Goal: Navigation & Orientation: Find specific page/section

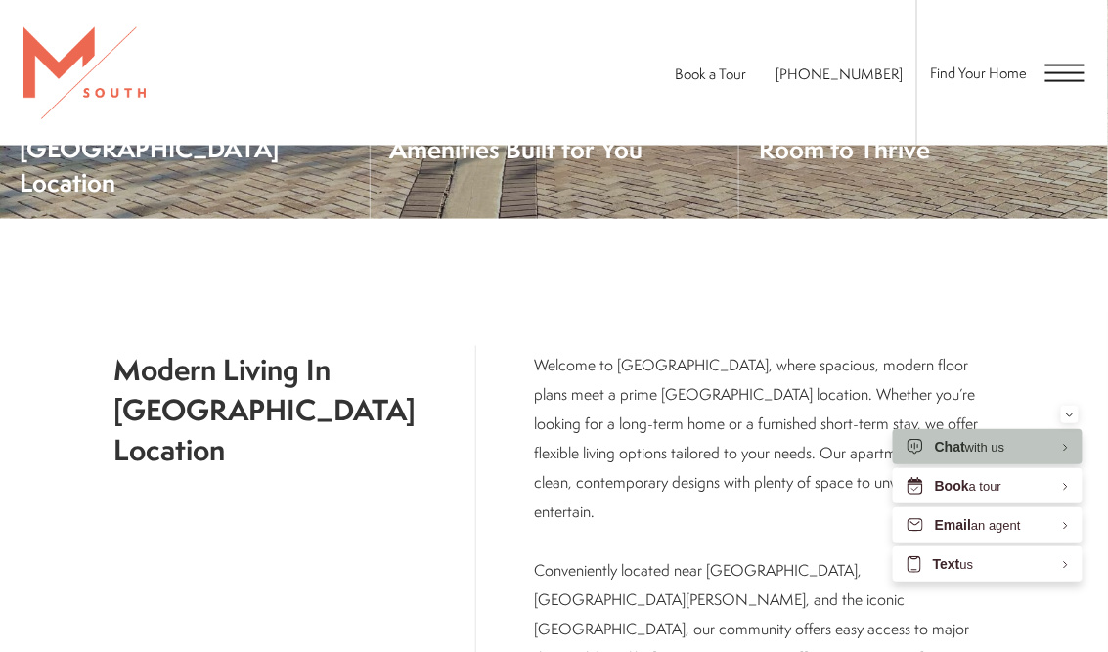
scroll to position [698, 0]
click at [1072, 415] on icon "Minimize" at bounding box center [1070, 415] width 6 height 3
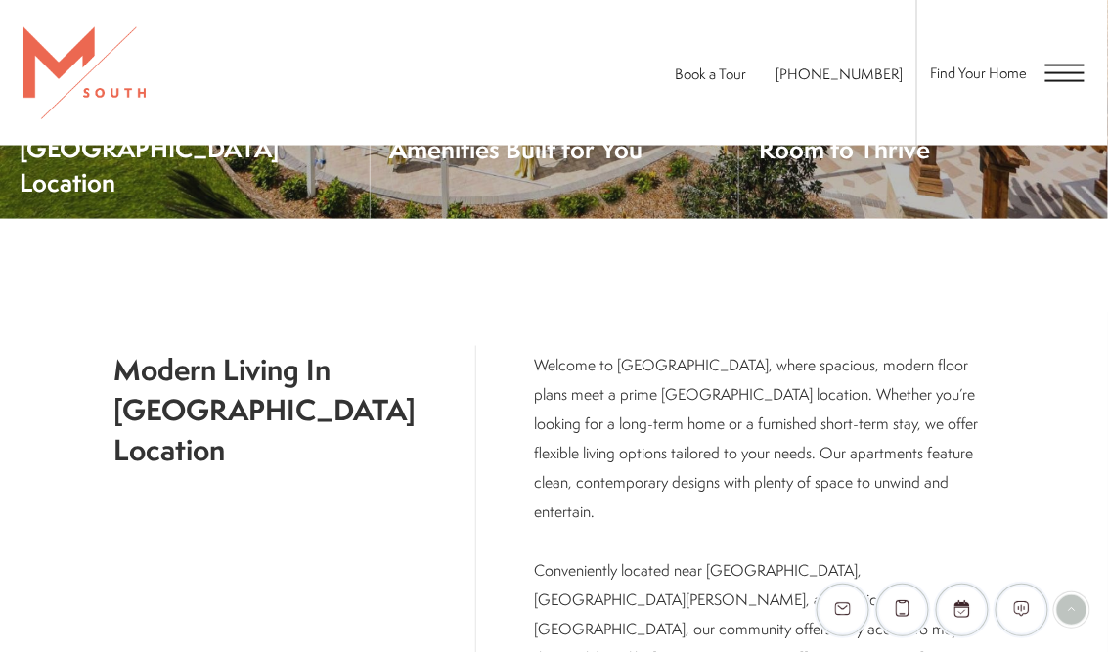
click at [1032, 65] on div "Find Your Home" at bounding box center [1000, 73] width 168 height 146
click at [1048, 68] on span "Open Menu" at bounding box center [1064, 73] width 39 height 18
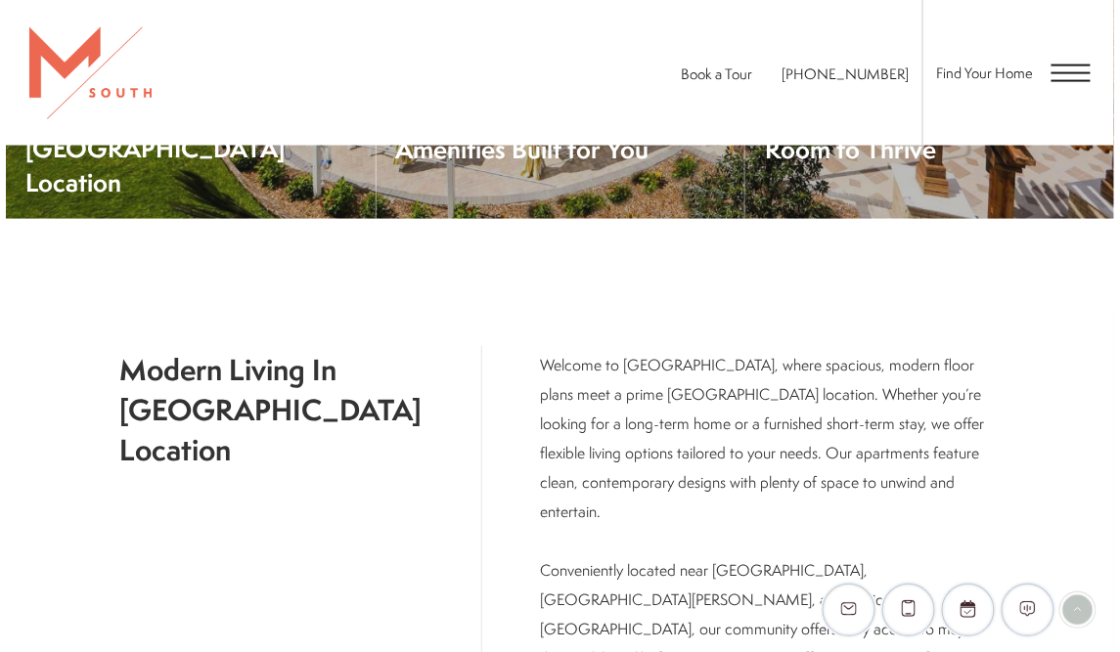
scroll to position [0, 0]
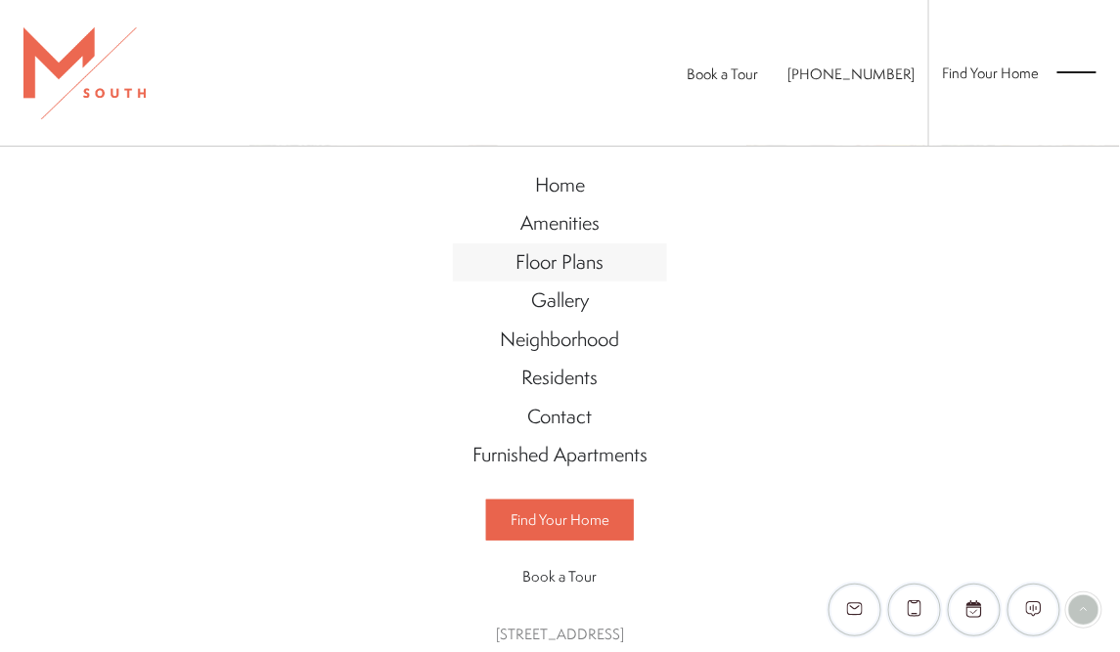
click at [573, 259] on span "Floor Plans" at bounding box center [560, 261] width 88 height 26
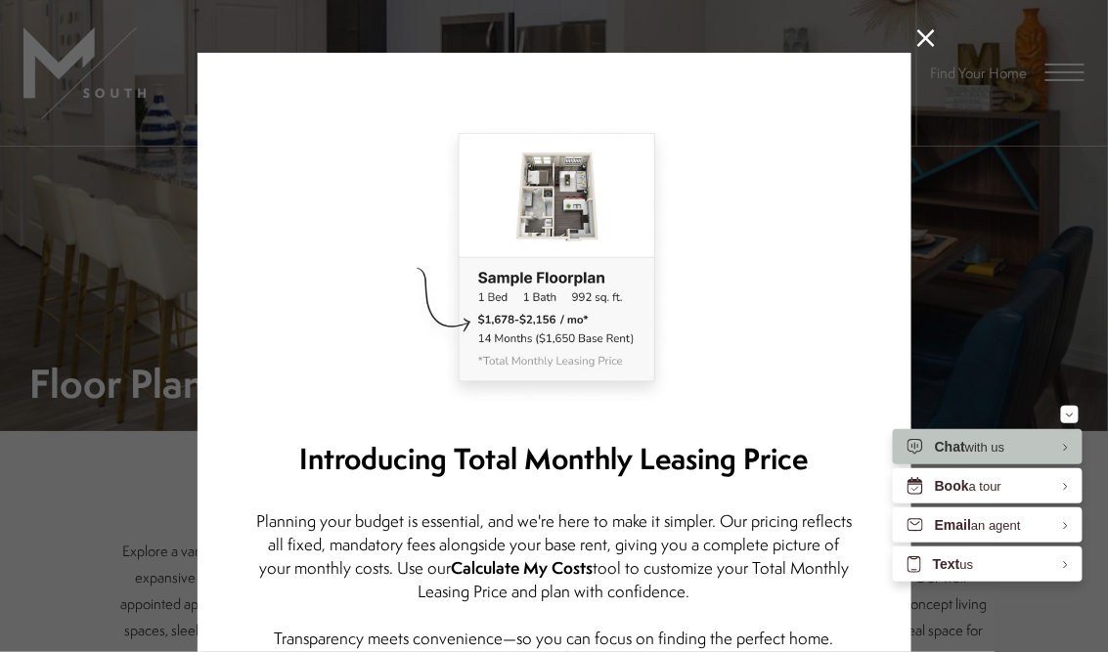
scroll to position [22, 0]
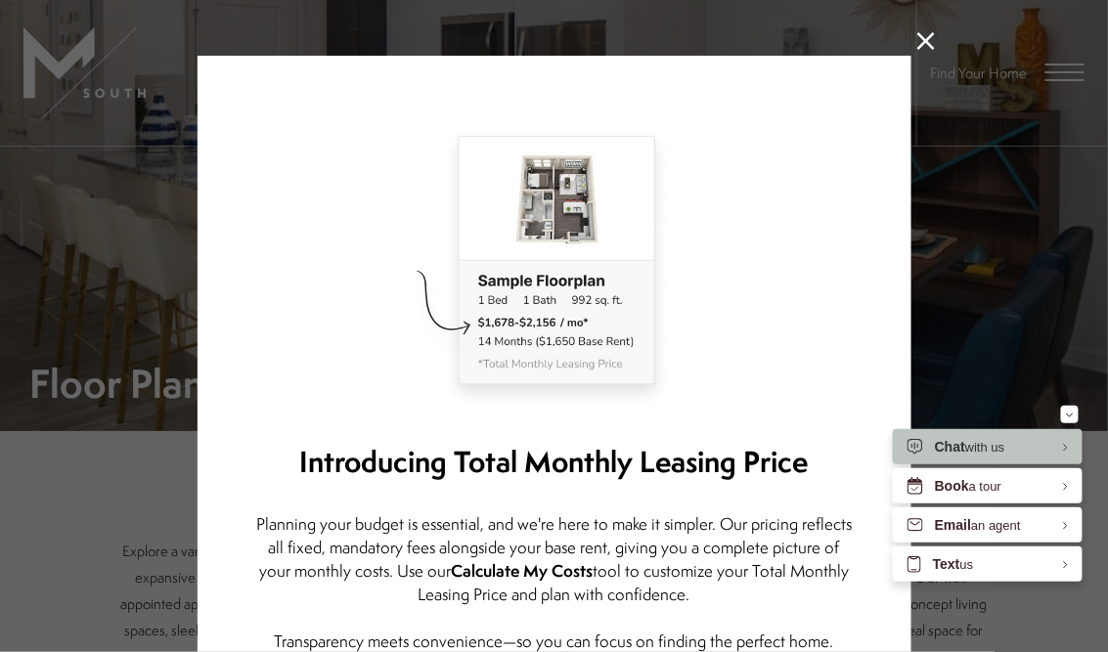
click at [920, 41] on icon at bounding box center [926, 41] width 18 height 18
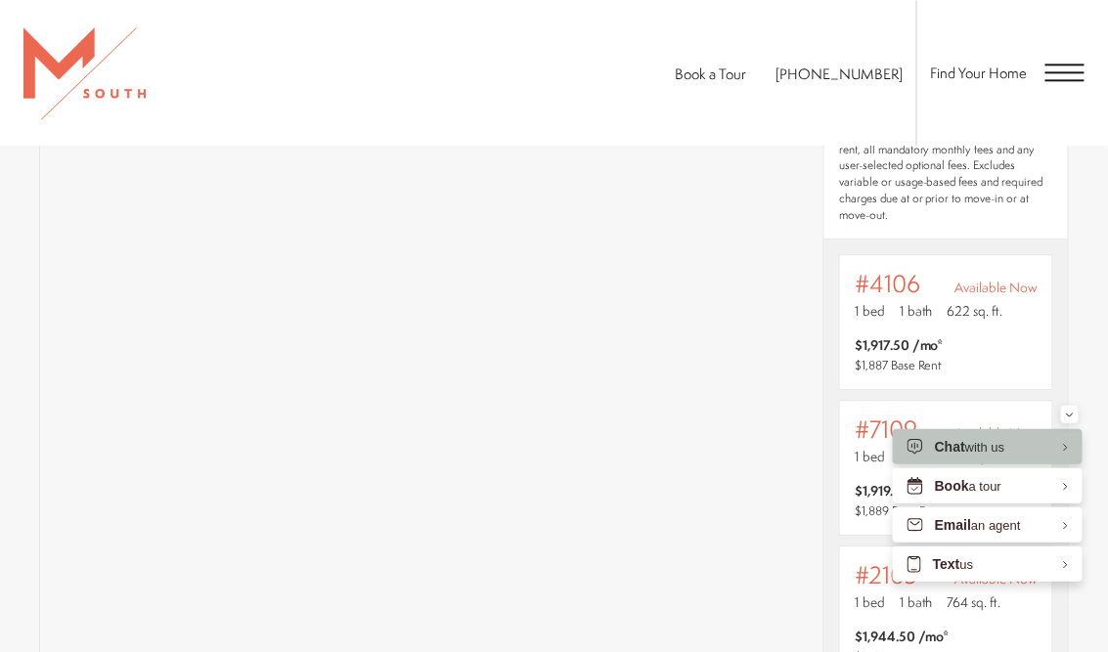
scroll to position [1134, 0]
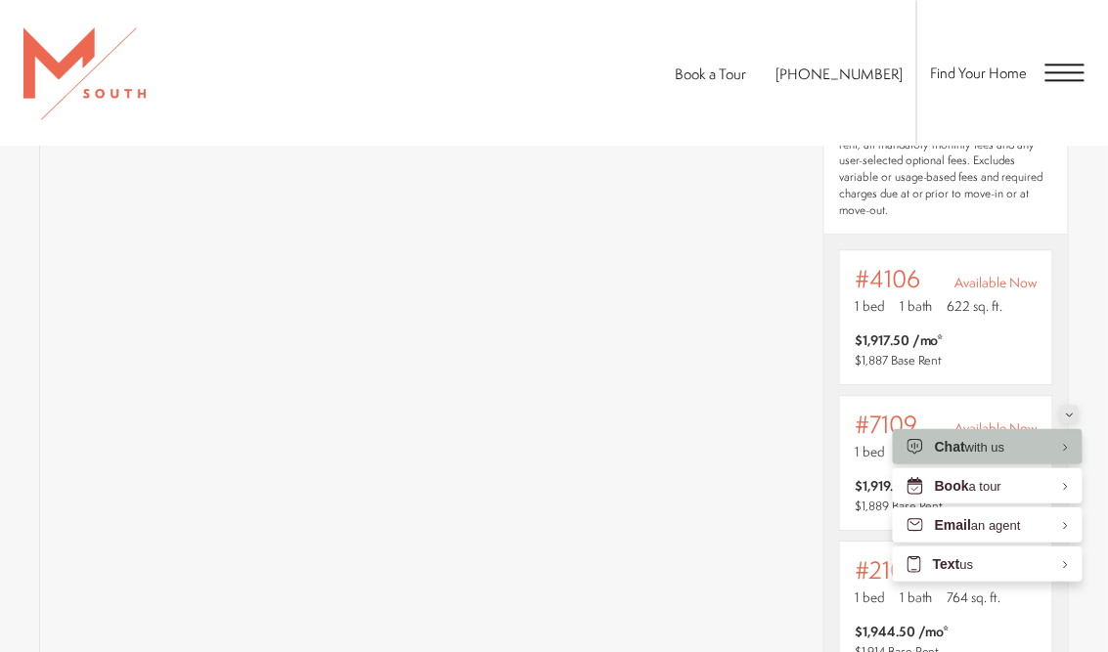
click at [1064, 415] on button "Minimize" at bounding box center [1070, 415] width 18 height 18
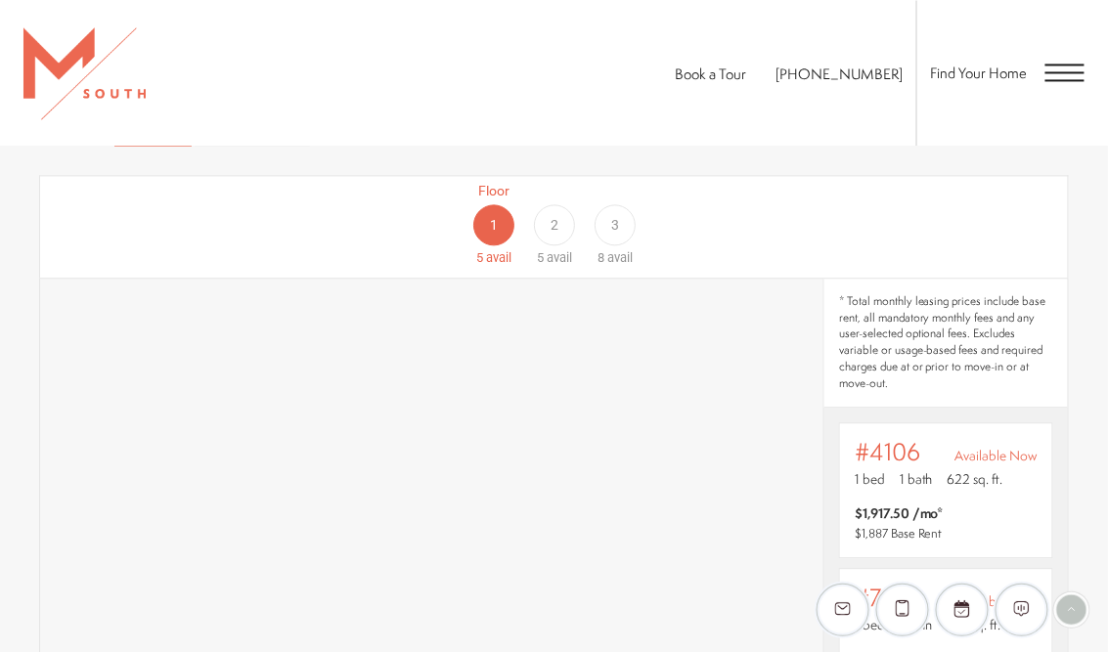
scroll to position [960, 0]
click at [550, 224] on div "2" at bounding box center [554, 225] width 41 height 41
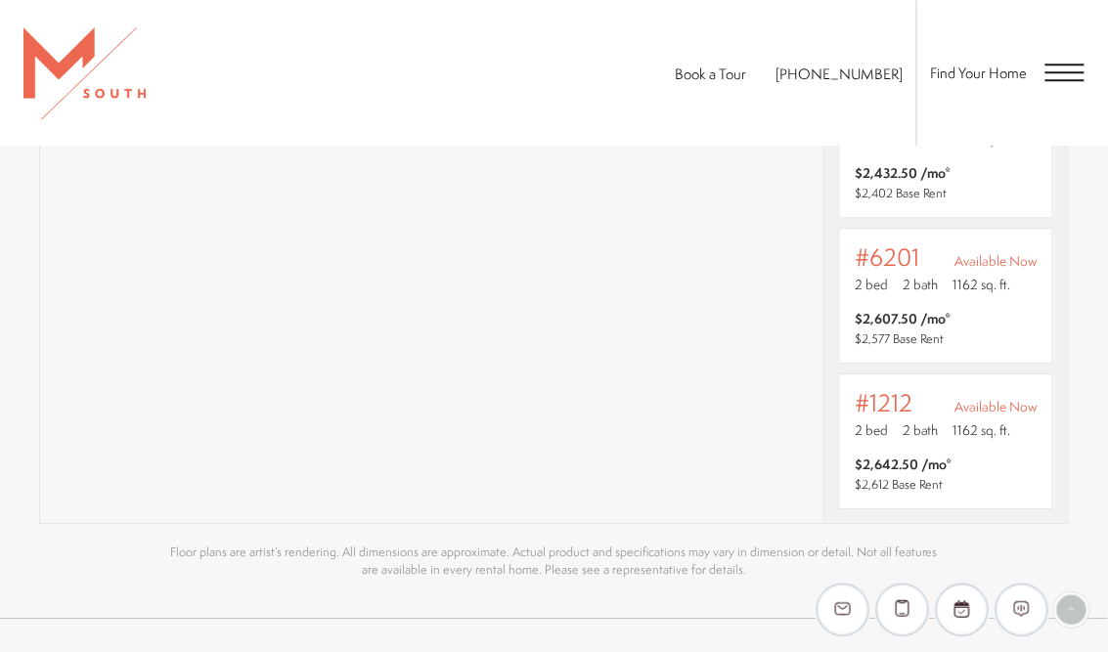
scroll to position [1295, 0]
